Goal: Task Accomplishment & Management: Manage account settings

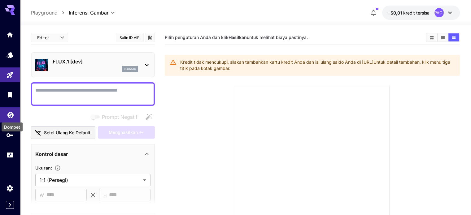
click at [12, 117] on icon "Dompet" at bounding box center [10, 113] width 7 height 7
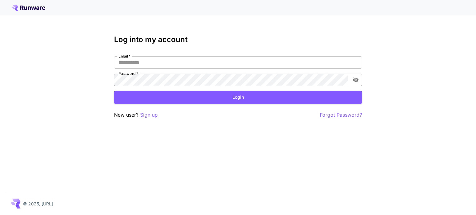
type input "**********"
click at [172, 96] on button "Login" at bounding box center [238, 97] width 248 height 13
